Goal: Task Accomplishment & Management: Use online tool/utility

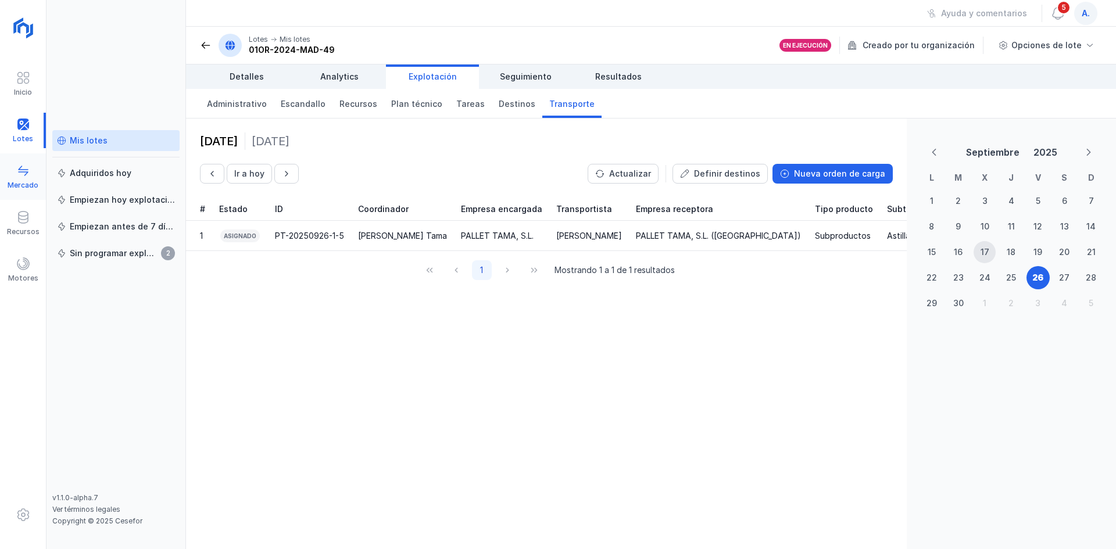
click at [19, 186] on div "Mercado" at bounding box center [23, 185] width 31 height 9
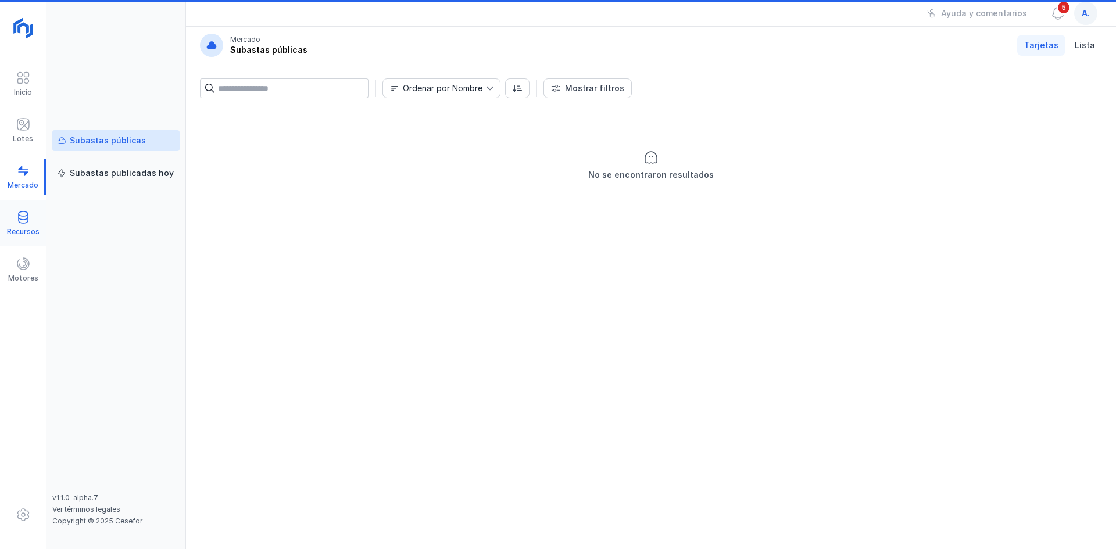
click at [24, 233] on div "Recursos" at bounding box center [23, 231] width 33 height 9
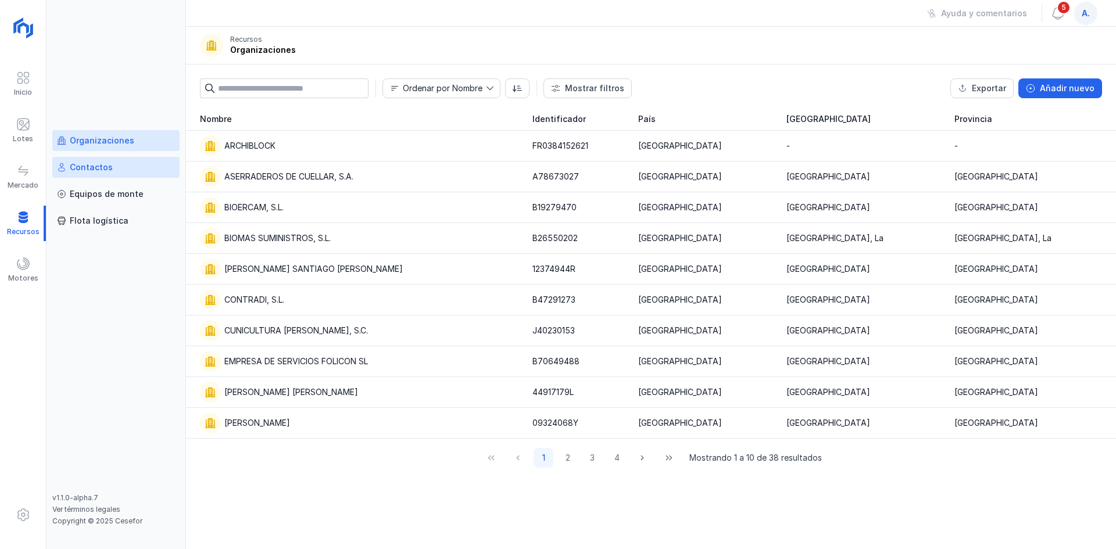
click at [89, 169] on div "Contactos" at bounding box center [91, 168] width 43 height 12
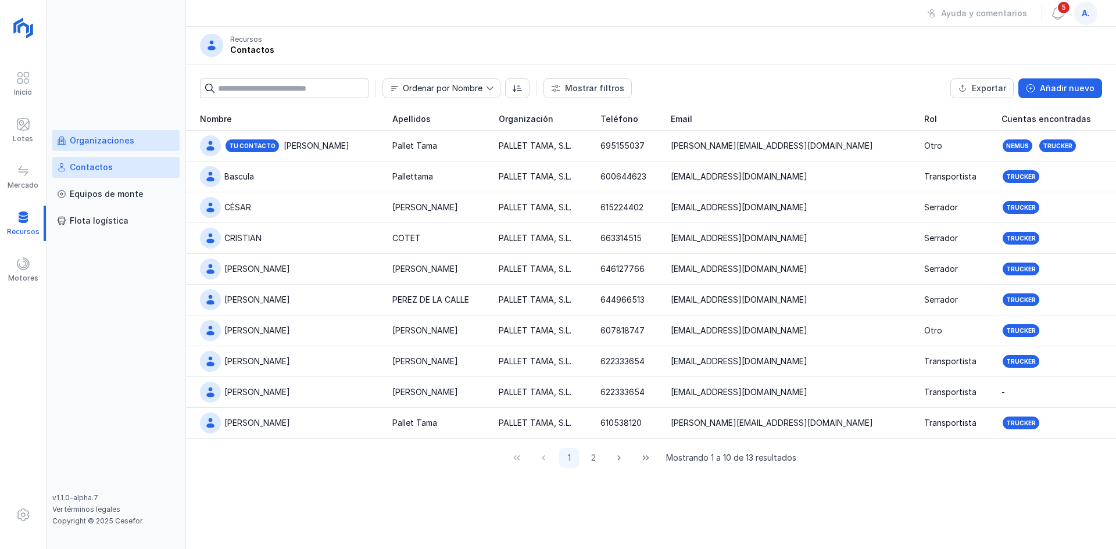
click at [92, 137] on div "Organizaciones" at bounding box center [102, 141] width 65 height 12
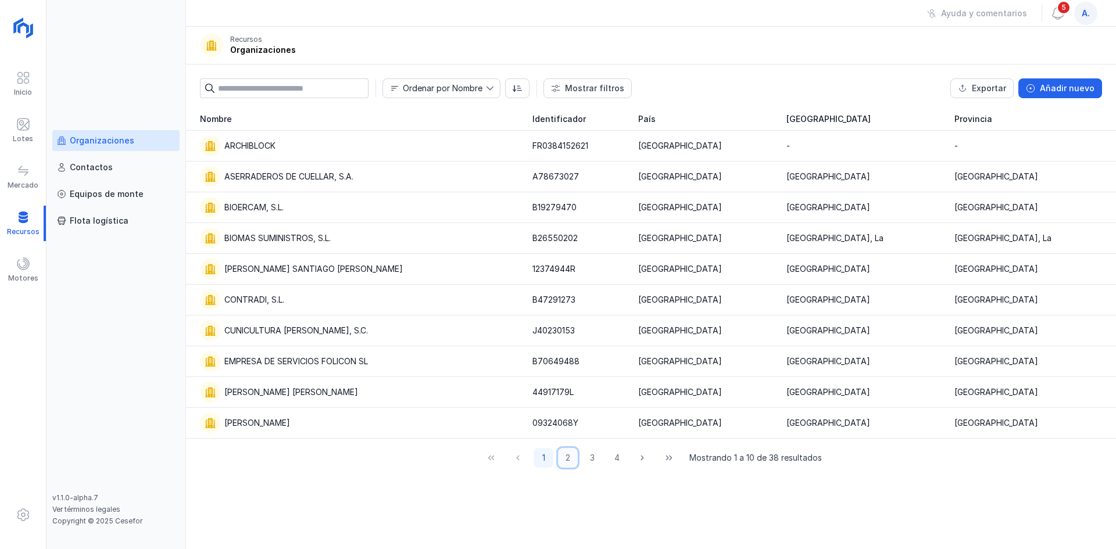
click at [572, 459] on button "2" at bounding box center [568, 458] width 20 height 20
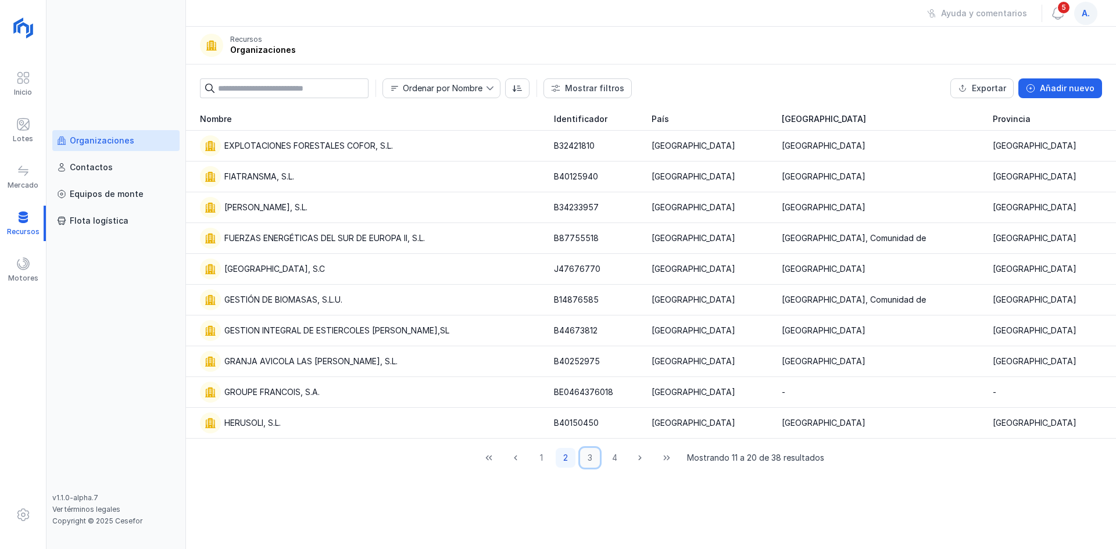
click at [592, 461] on button "3" at bounding box center [590, 458] width 20 height 20
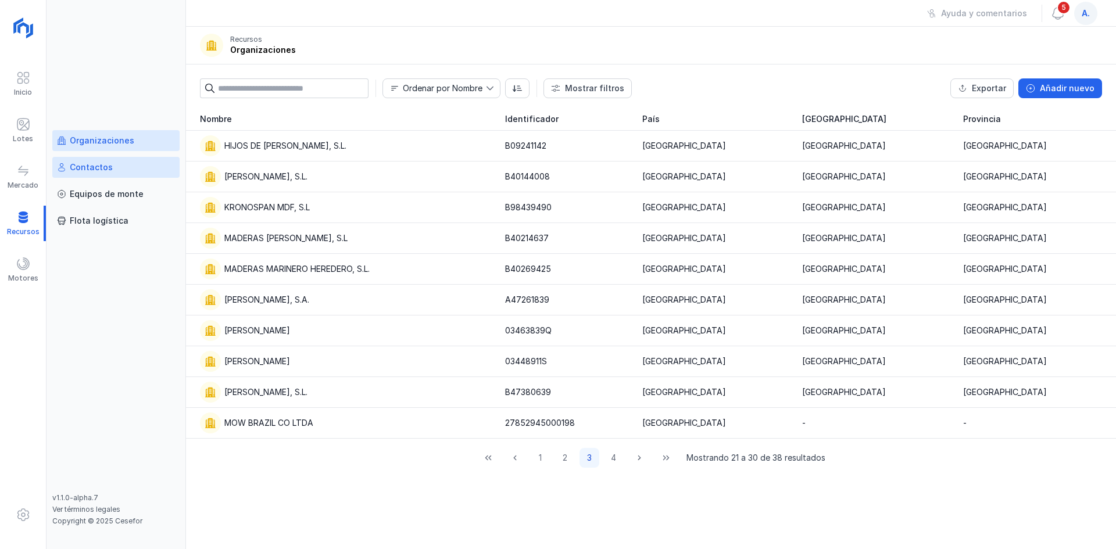
click at [78, 166] on div "Contactos" at bounding box center [91, 168] width 43 height 12
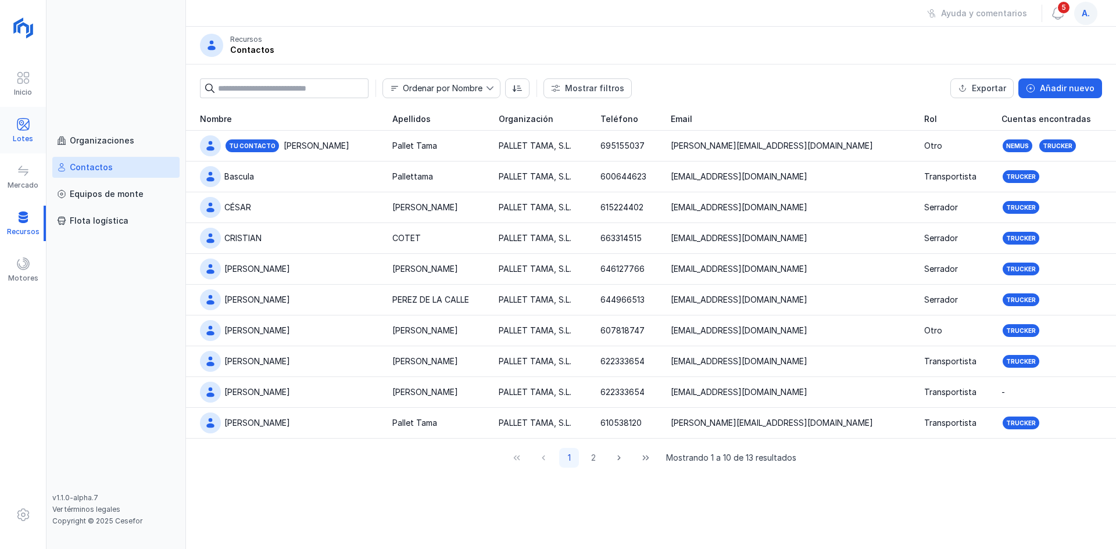
click at [26, 142] on div "Lotes" at bounding box center [23, 130] width 46 height 35
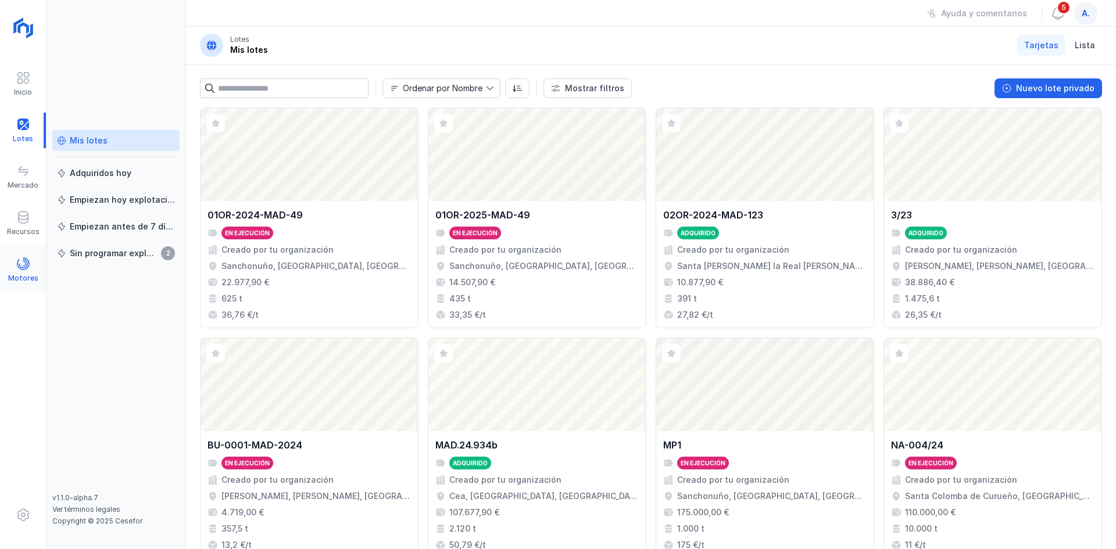
click at [25, 279] on div "Motores" at bounding box center [23, 278] width 30 height 9
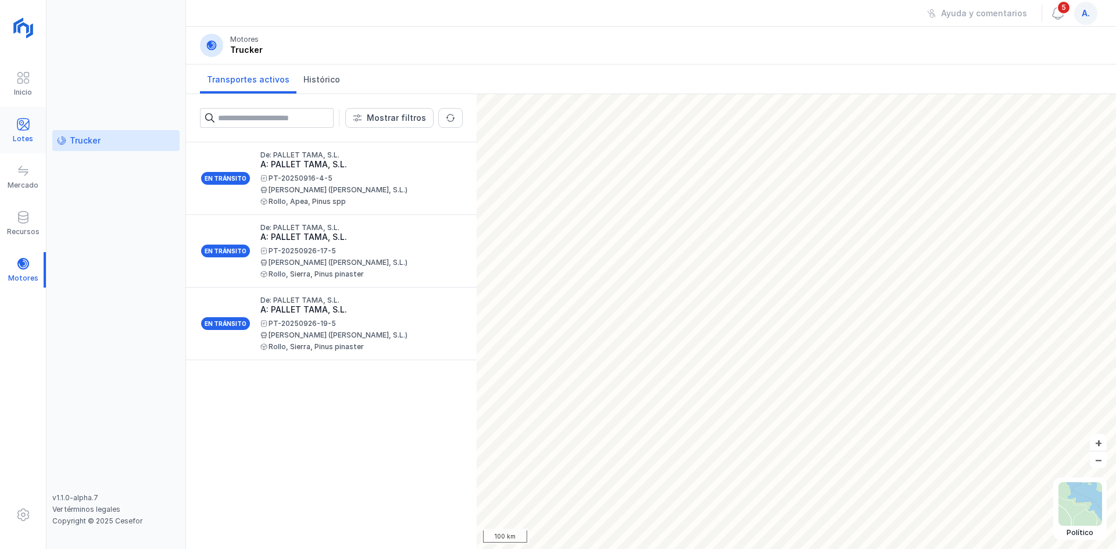
click at [26, 135] on div "Lotes" at bounding box center [23, 138] width 20 height 9
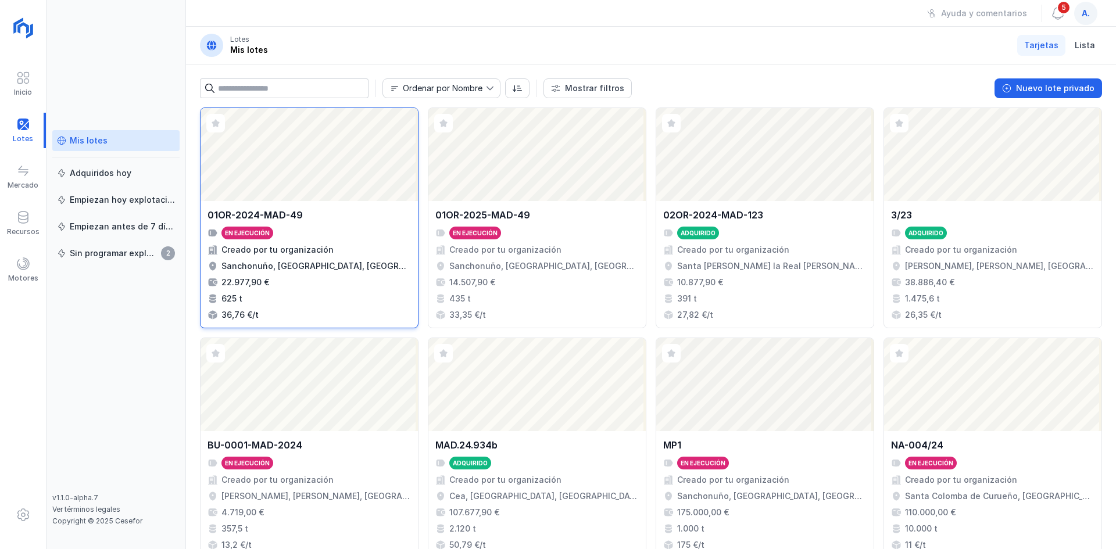
click at [310, 172] on div "Abrir lote" at bounding box center [309, 154] width 217 height 93
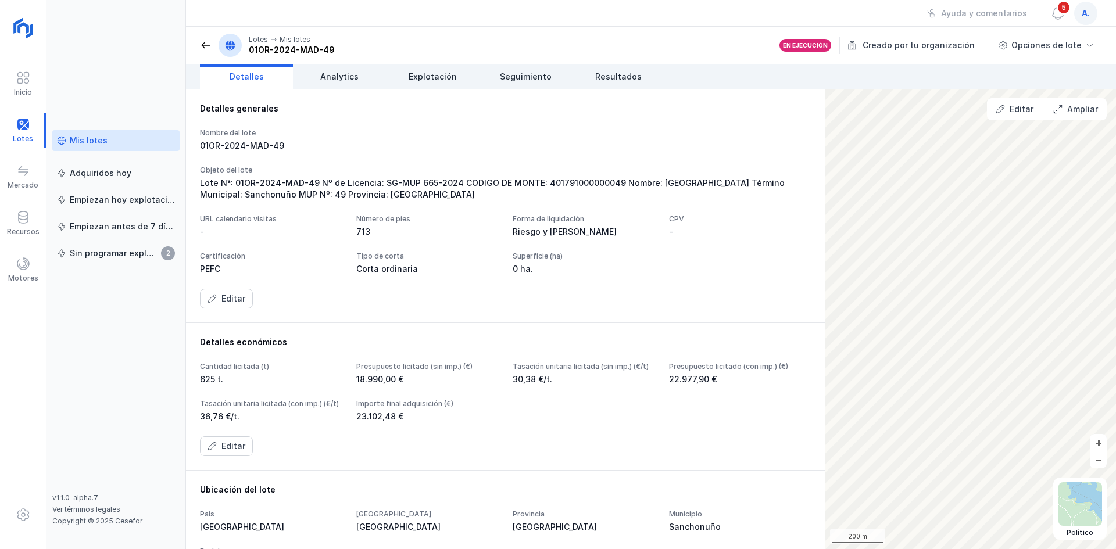
click at [1014, 56] on header "Lotes Mis lotes 01OR-2024-MAD-49 En ejecución Creado por tu organización Opcion…" at bounding box center [651, 46] width 930 height 38
click at [556, 163] on div "Nombre del lote 01OR-2024-MAD-49 Objeto del lote Lote Nª: 01OR-2024-MAD-49 Nº d…" at bounding box center [506, 218] width 612 height 180
click at [26, 265] on span at bounding box center [23, 264] width 14 height 14
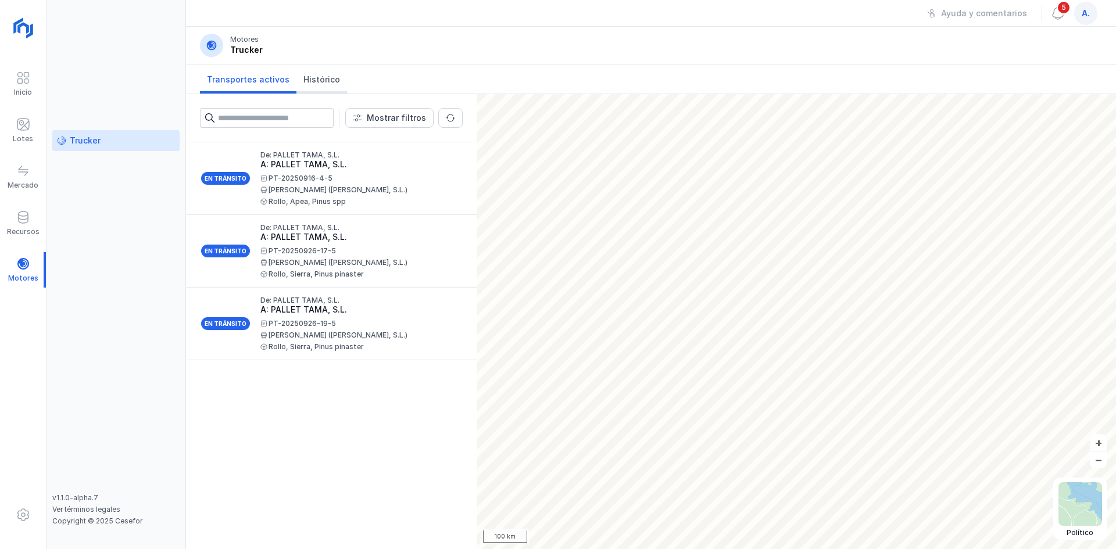
click at [313, 74] on link "Histórico" at bounding box center [322, 79] width 51 height 29
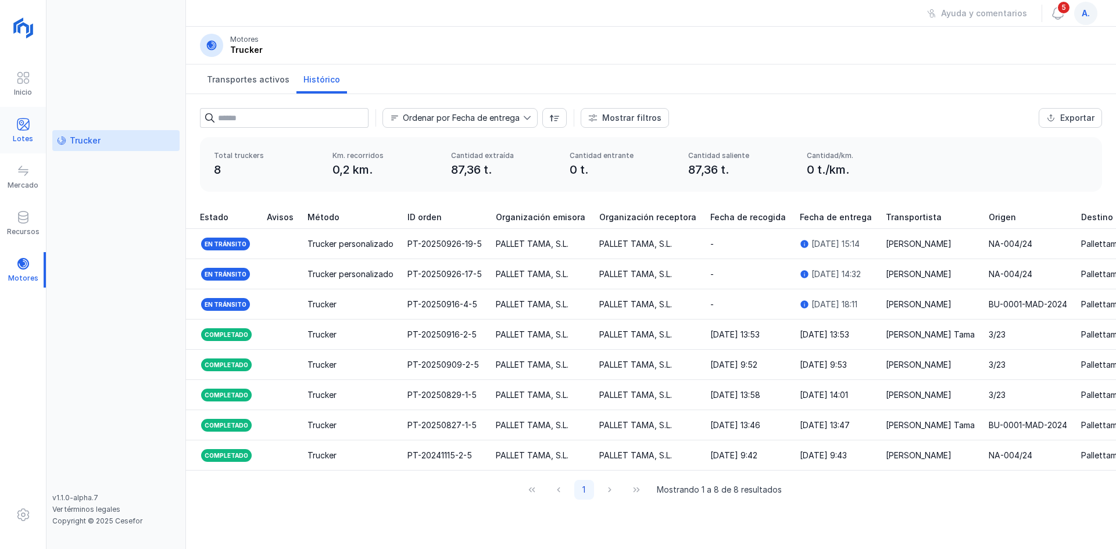
click at [5, 134] on div "Lotes" at bounding box center [23, 130] width 46 height 35
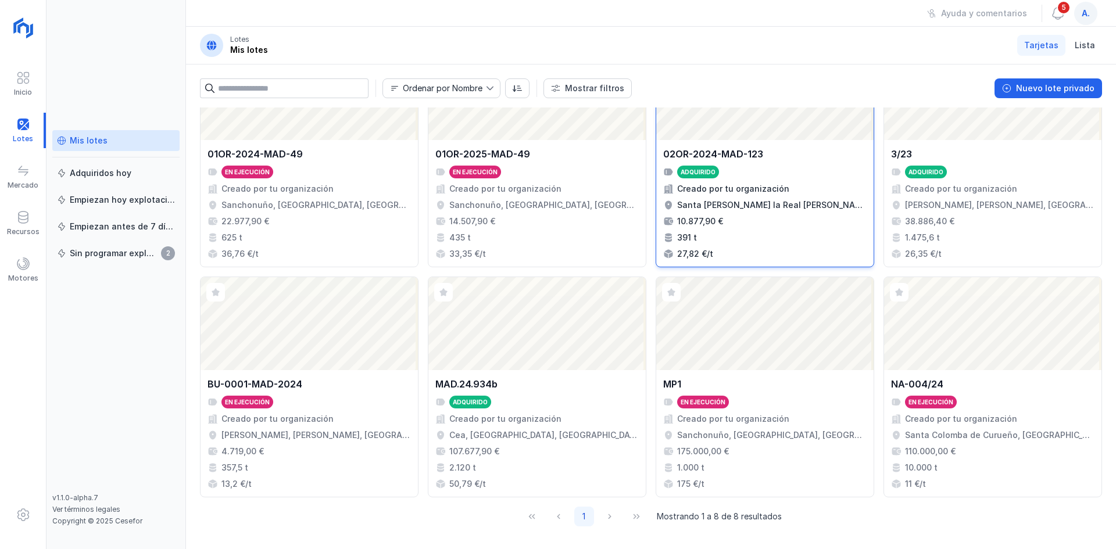
scroll to position [62, 0]
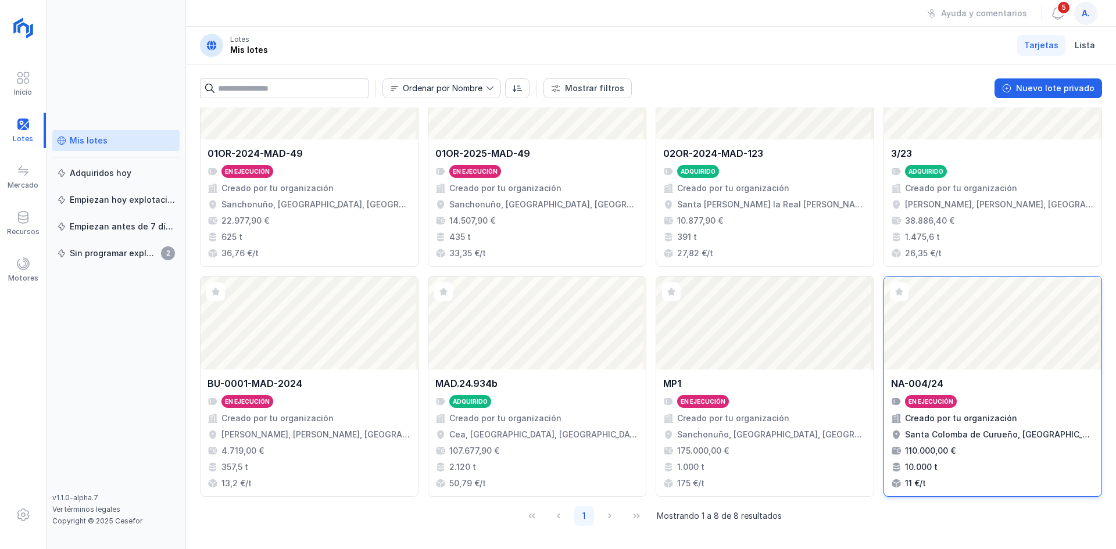
click at [998, 315] on div "Abrir lote" at bounding box center [992, 323] width 217 height 93
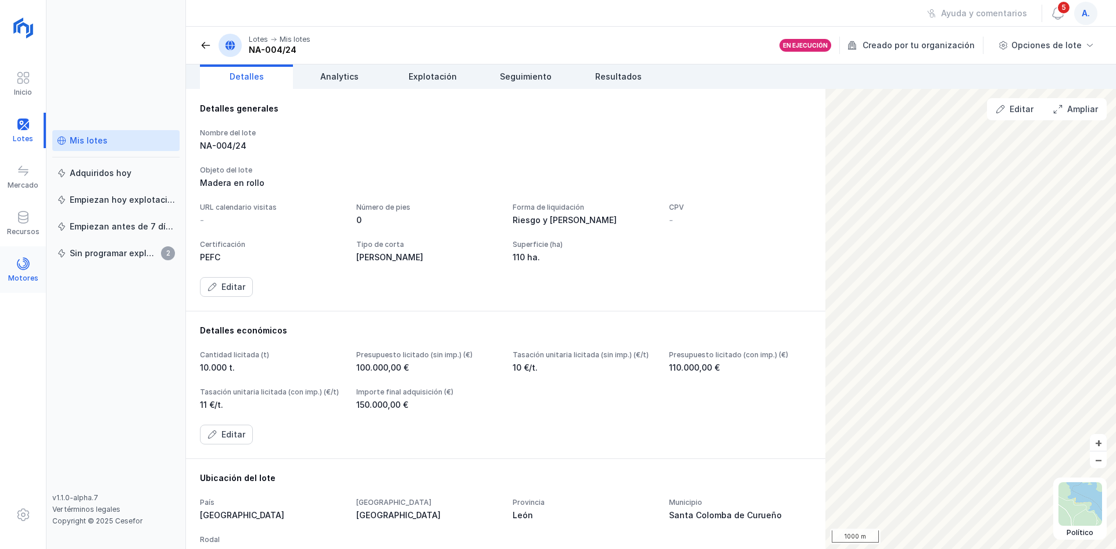
click at [33, 270] on div "Motores" at bounding box center [23, 269] width 46 height 35
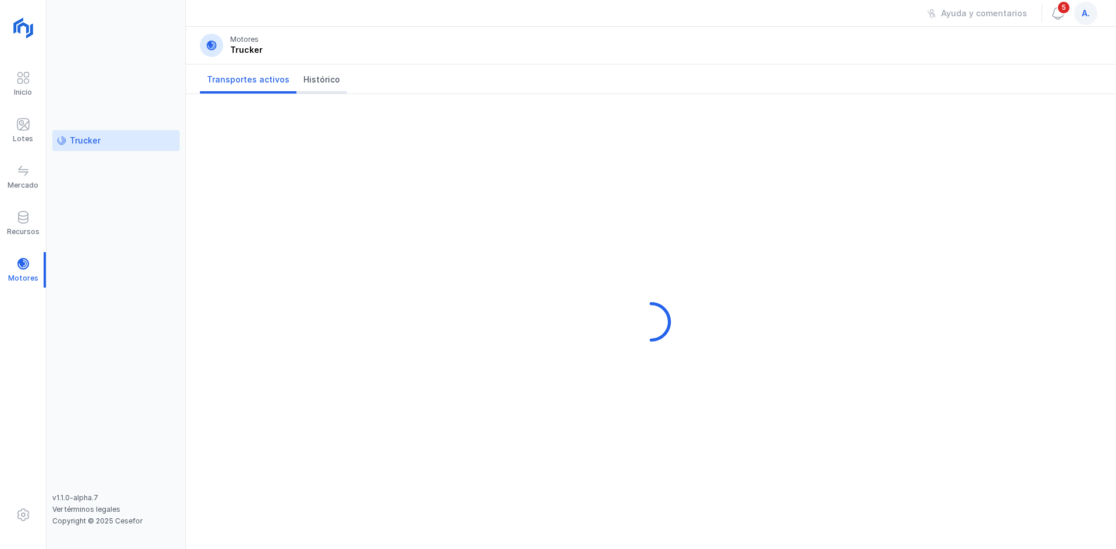
click at [316, 75] on span "Histórico" at bounding box center [322, 80] width 37 height 12
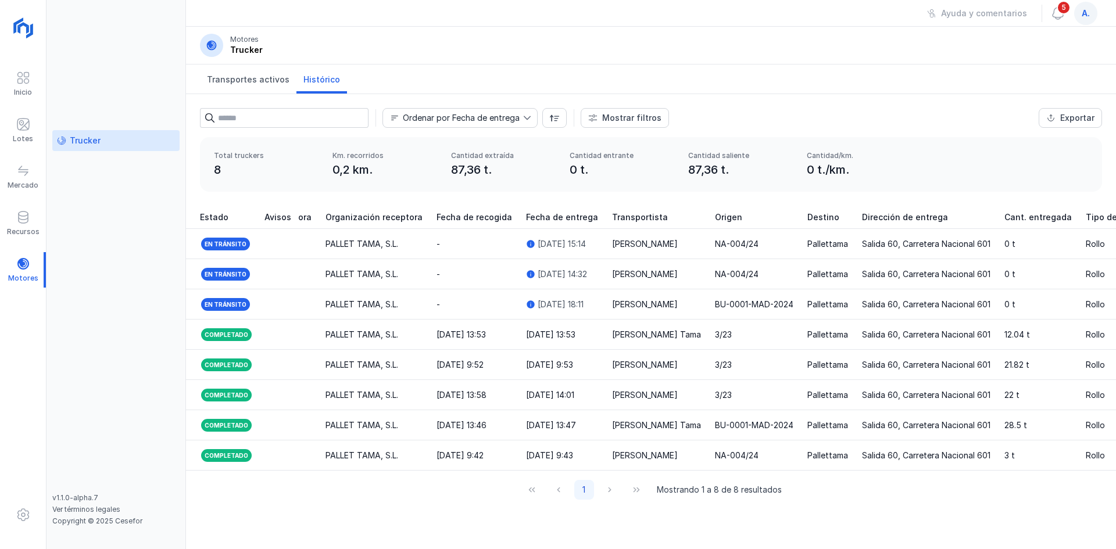
scroll to position [0, 275]
click at [19, 134] on div "Lotes" at bounding box center [23, 138] width 20 height 9
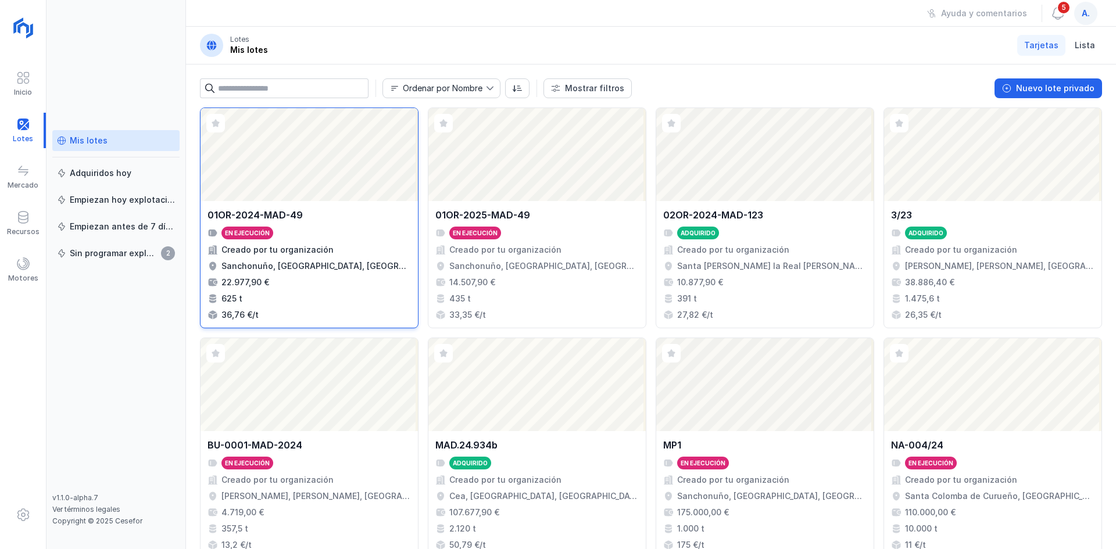
click at [360, 166] on div "Abrir lote" at bounding box center [309, 154] width 217 height 93
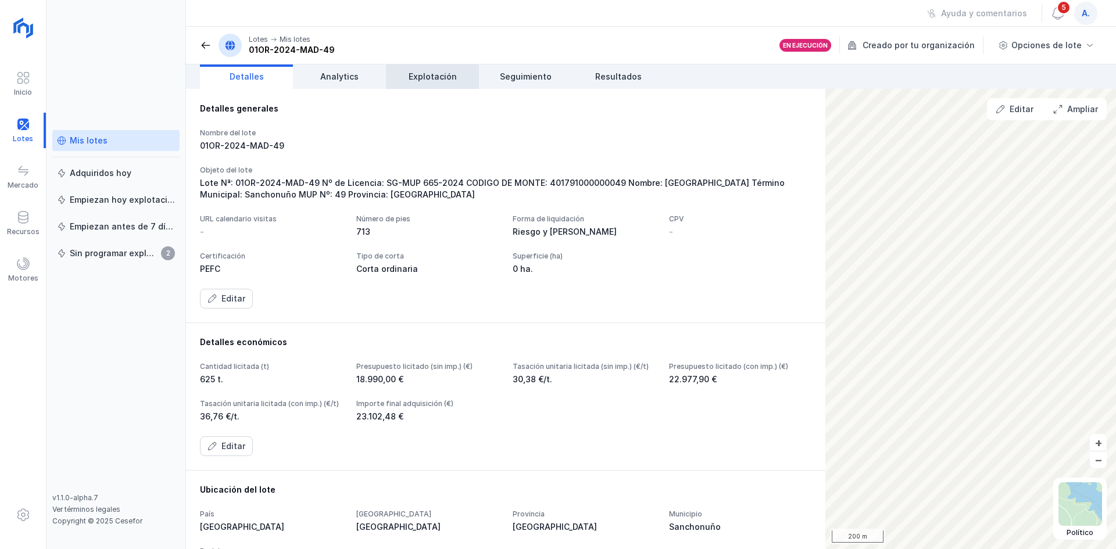
click at [436, 81] on span "Explotación" at bounding box center [433, 77] width 48 height 12
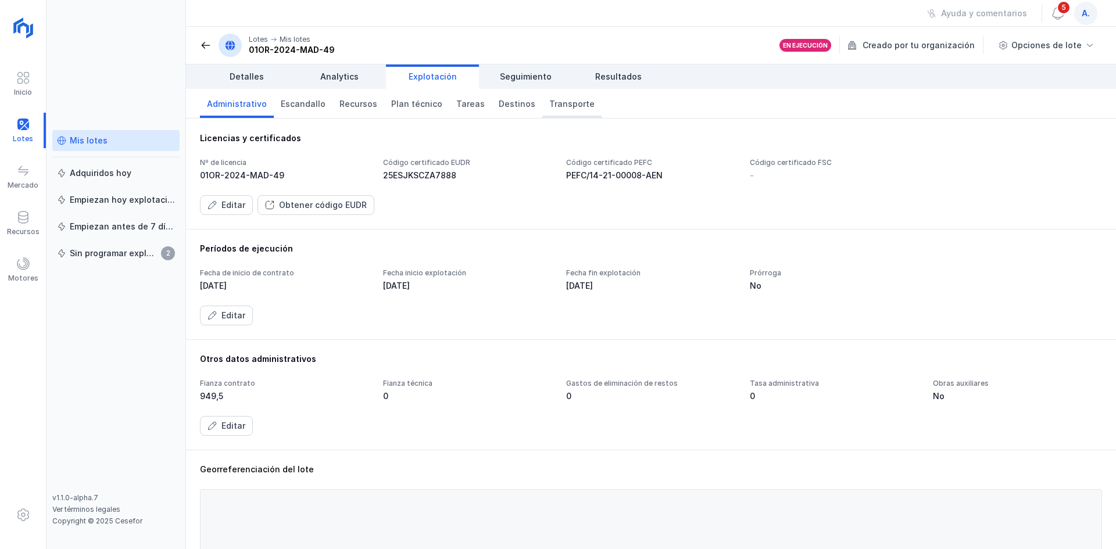
click at [563, 99] on span "Transporte" at bounding box center [571, 104] width 45 height 12
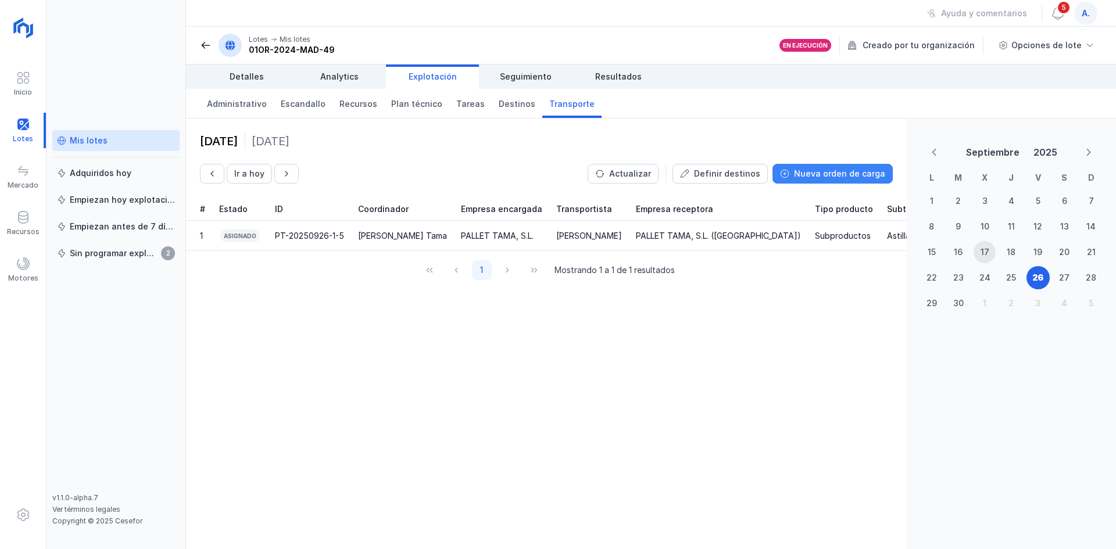
click at [820, 165] on button "Nueva orden de carga" at bounding box center [833, 174] width 120 height 20
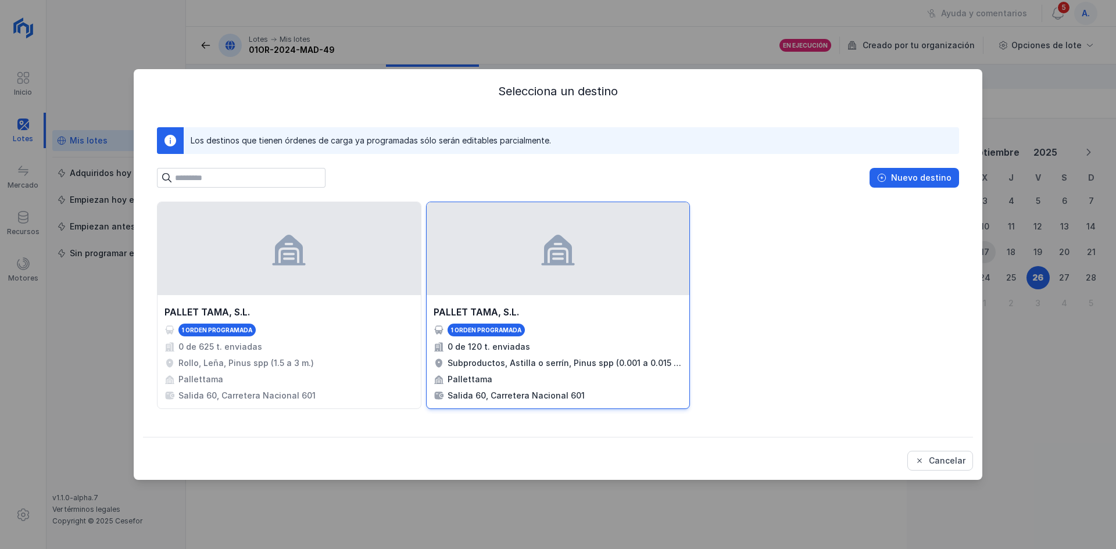
click at [547, 290] on div at bounding box center [558, 248] width 263 height 93
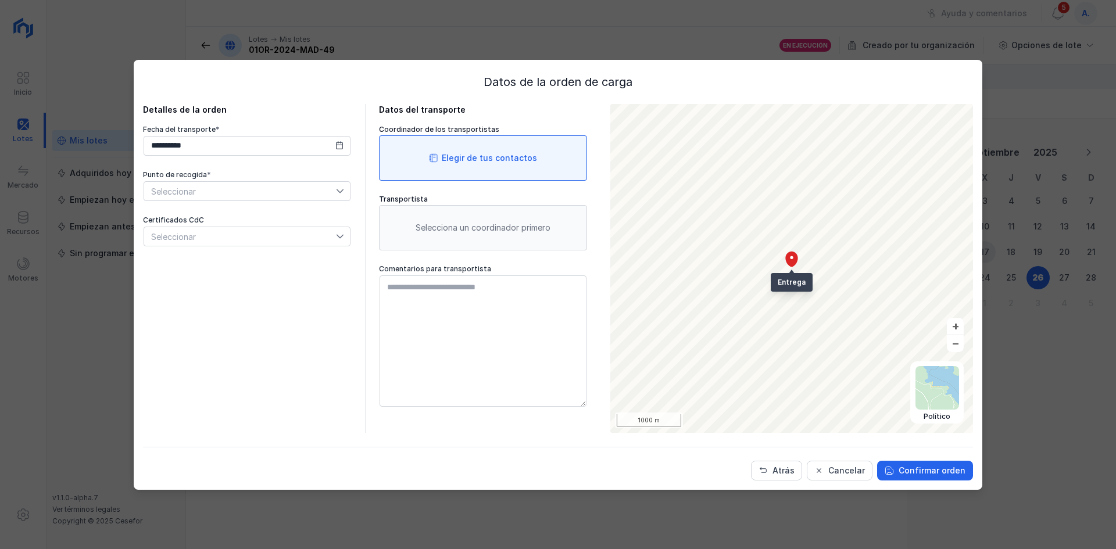
click at [455, 156] on div "Elegir de tus contactos" at bounding box center [489, 158] width 95 height 12
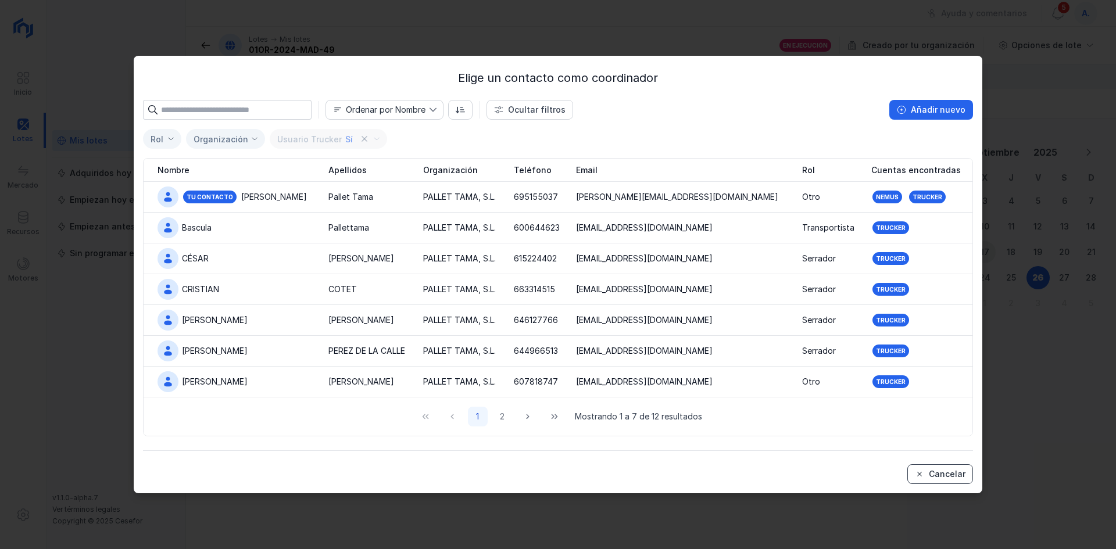
click at [934, 472] on div "Cancelar" at bounding box center [947, 475] width 37 height 12
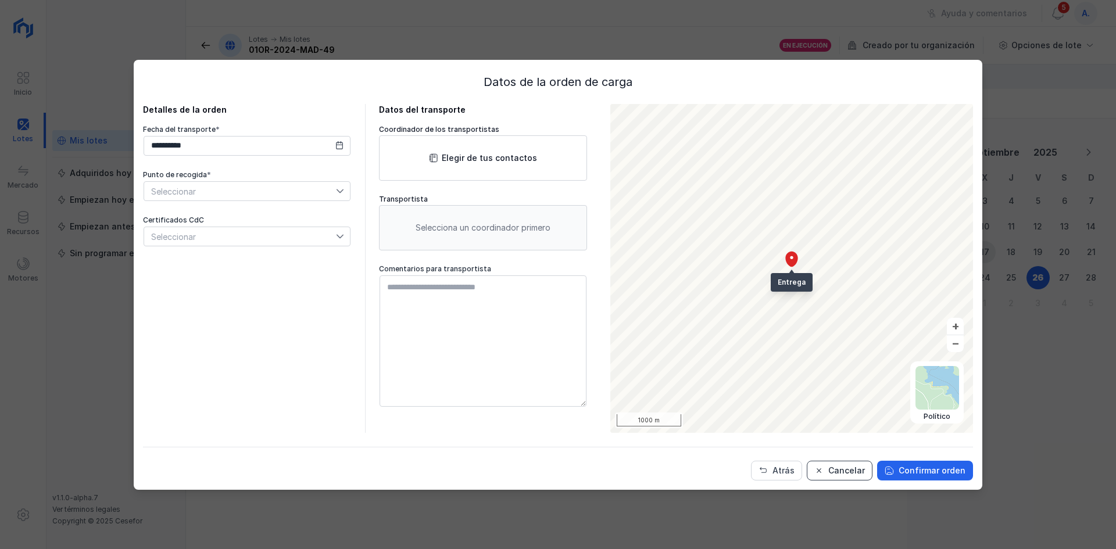
click at [822, 468] on span "Cancelar" at bounding box center [819, 470] width 9 height 9
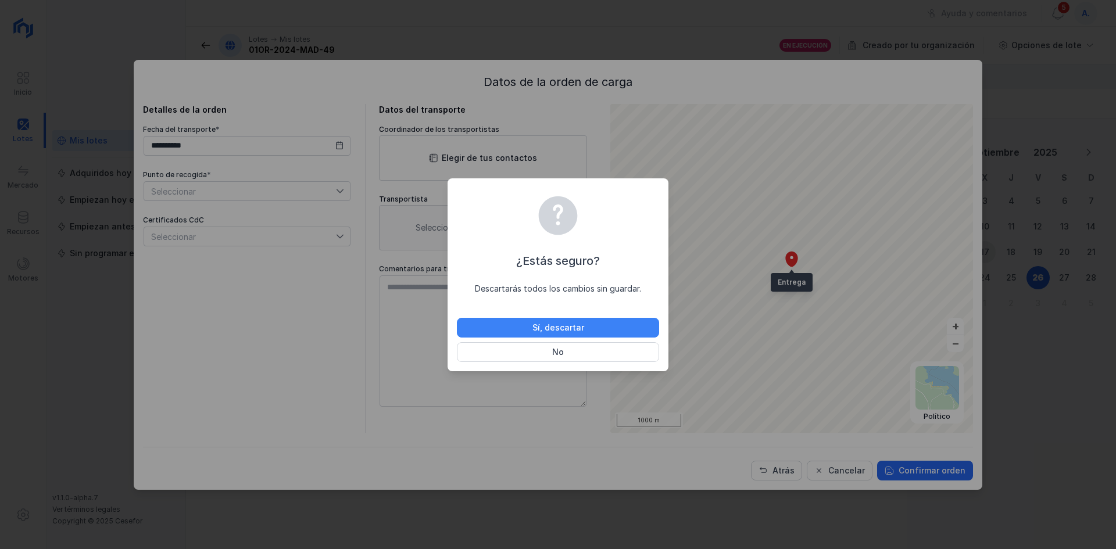
click at [559, 323] on div "Sí, descartar" at bounding box center [559, 328] width 52 height 12
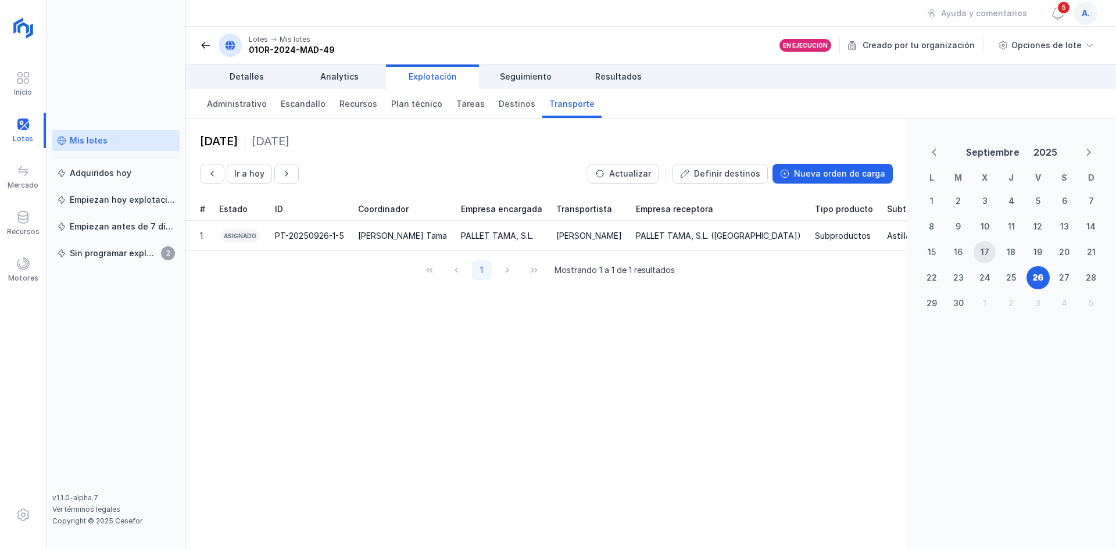
click at [135, 276] on div "Mis lotes Adquiridos [DATE] Empiezan [DATE] explotación Empiezan antes de 7 día…" at bounding box center [115, 311] width 127 height 363
click at [242, 103] on span "Administrativo" at bounding box center [237, 104] width 60 height 12
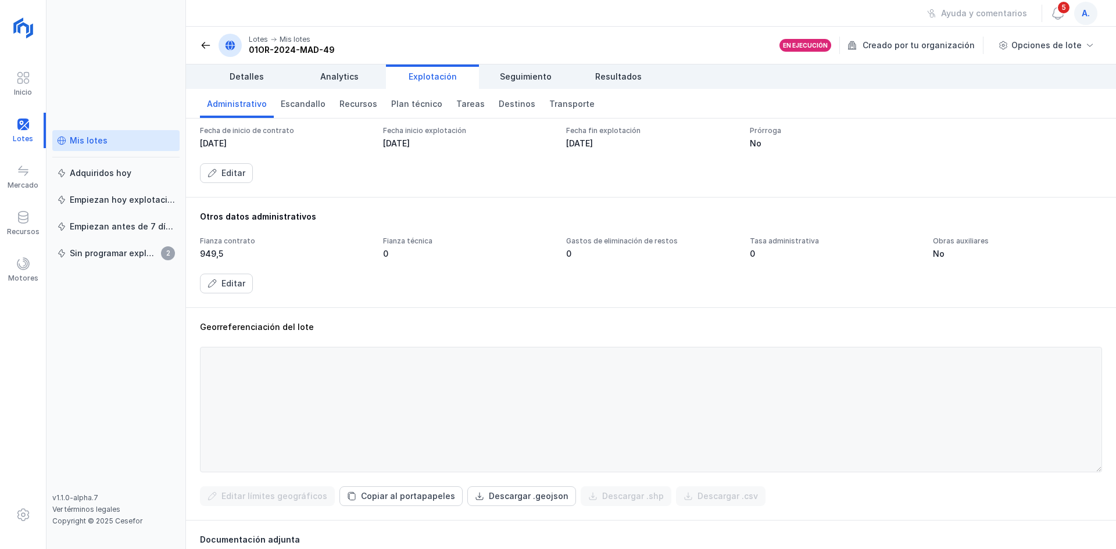
scroll to position [291, 0]
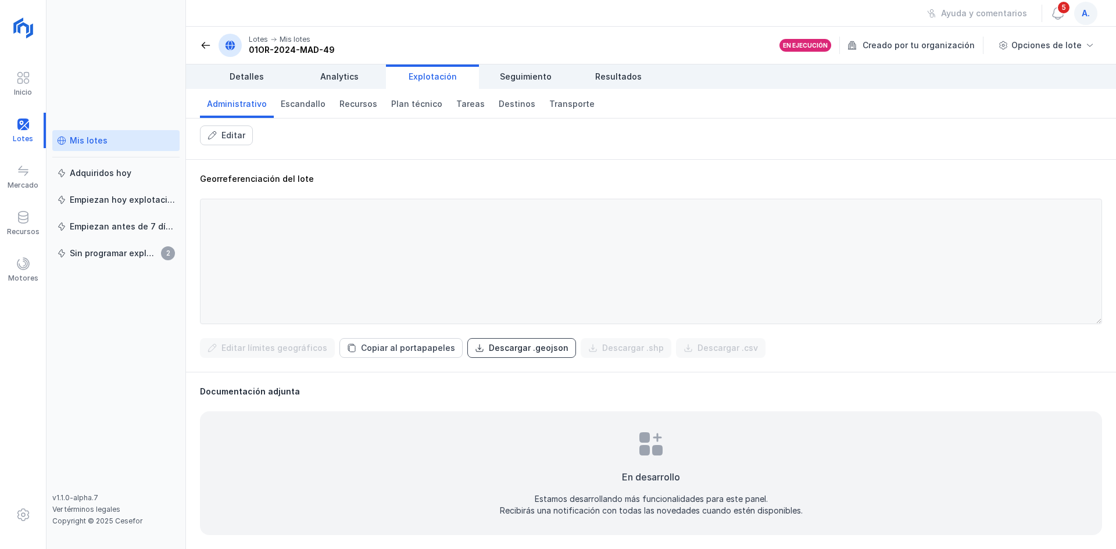
click at [495, 354] on div "Descargar .geojson" at bounding box center [529, 348] width 80 height 12
